Goal: Information Seeking & Learning: Learn about a topic

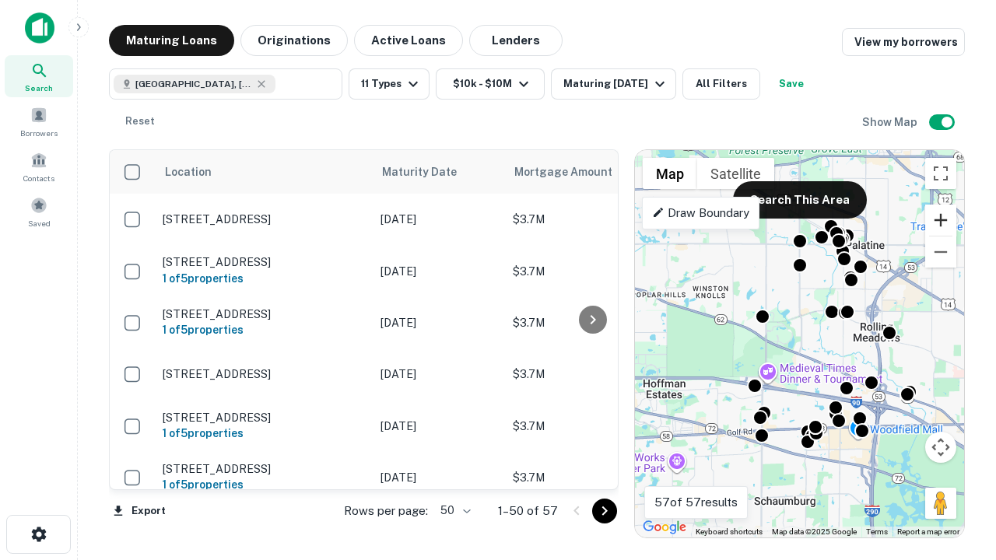
click at [941, 220] on button "Zoom in" at bounding box center [940, 220] width 31 height 31
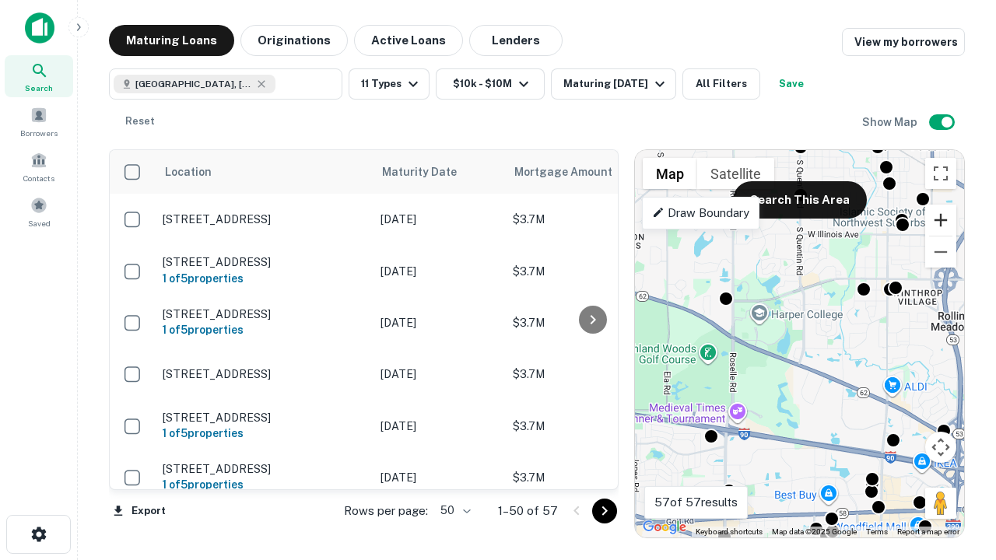
click at [941, 220] on button "Zoom in" at bounding box center [940, 220] width 31 height 31
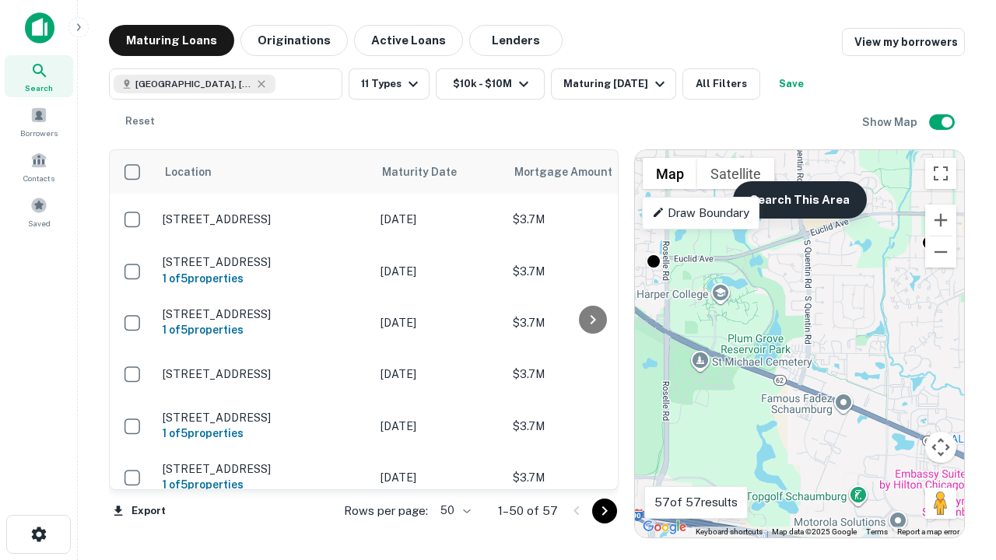
click at [799, 200] on button "Search This Area" at bounding box center [800, 199] width 134 height 37
